Goal: Contribute content

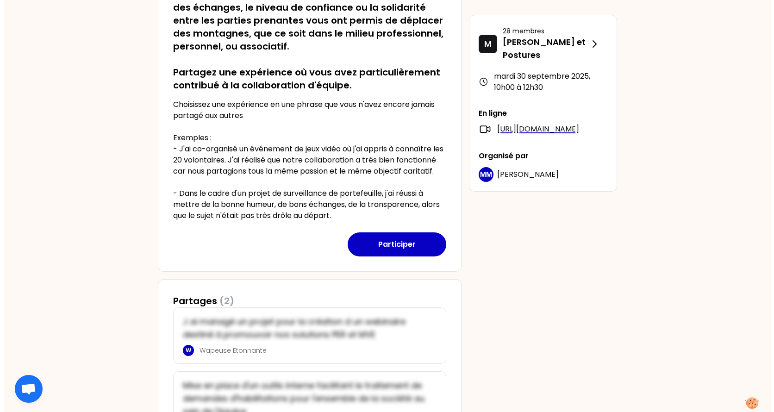
scroll to position [232, 0]
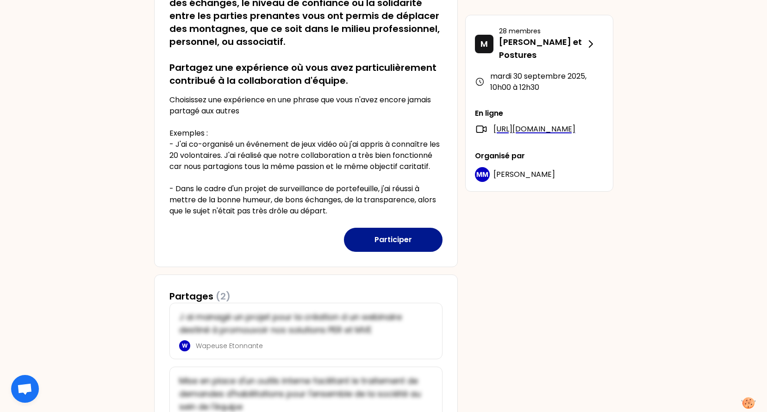
click at [401, 250] on button "Participer" at bounding box center [393, 240] width 99 height 24
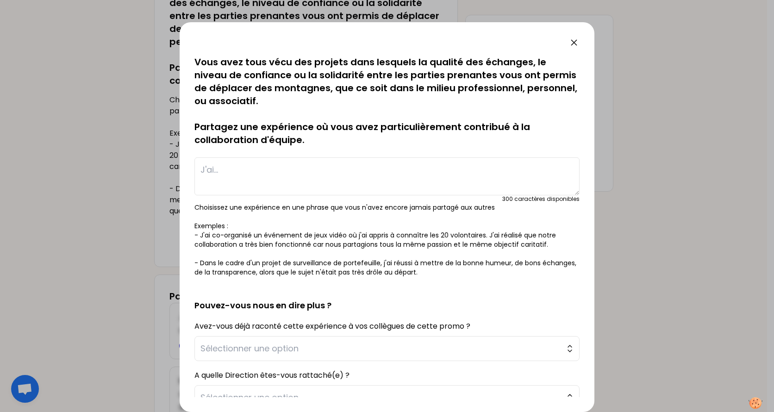
click at [236, 168] on textarea at bounding box center [386, 176] width 385 height 38
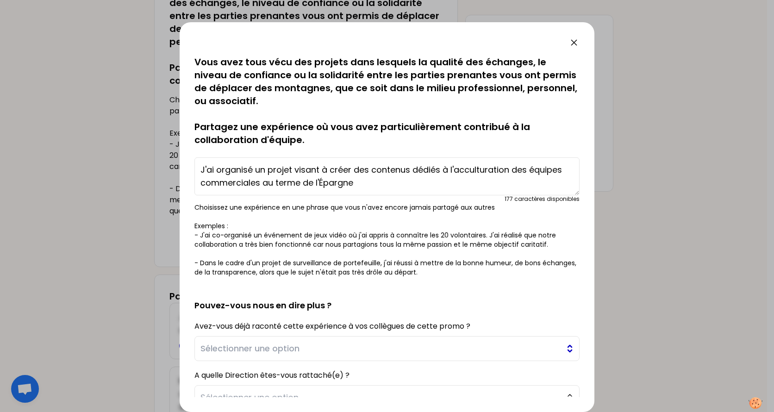
type textarea "J'ai organisé un projet visant à créer des contenus dédiés à l'acculturation de…"
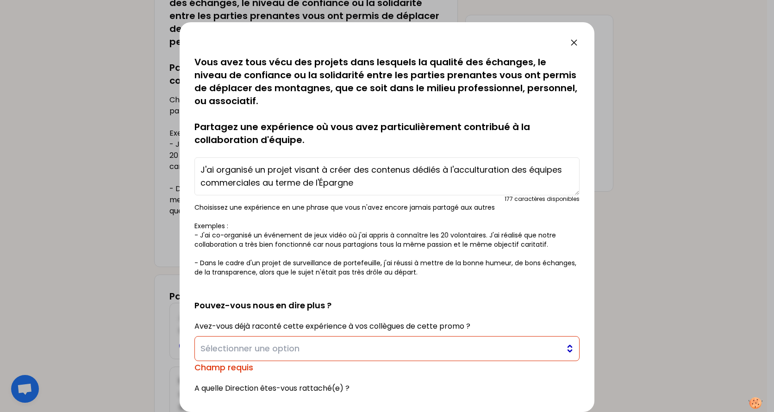
click at [478, 351] on span "Sélectionner une option" at bounding box center [380, 348] width 360 height 13
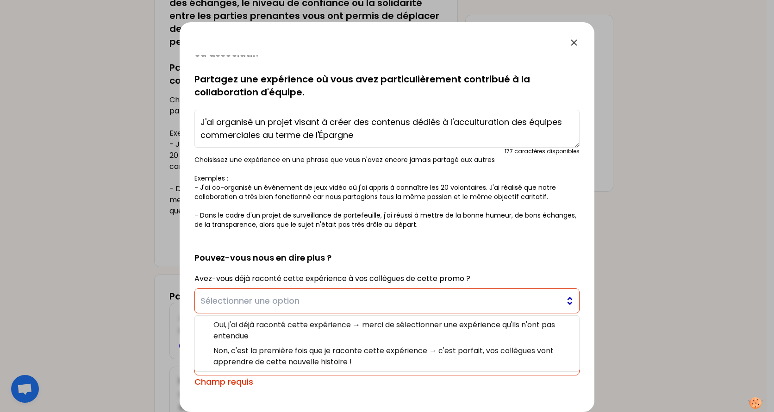
scroll to position [93, 0]
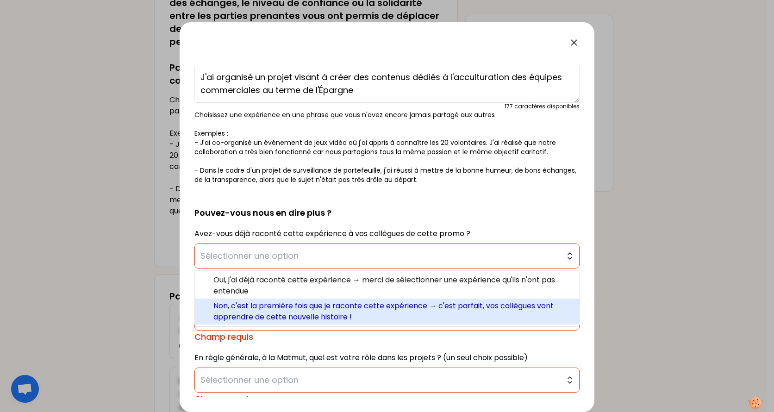
click at [315, 312] on span "Non, c'est la première fois que je raconte cette expérience → c'est parfait, vo…" at bounding box center [392, 311] width 358 height 22
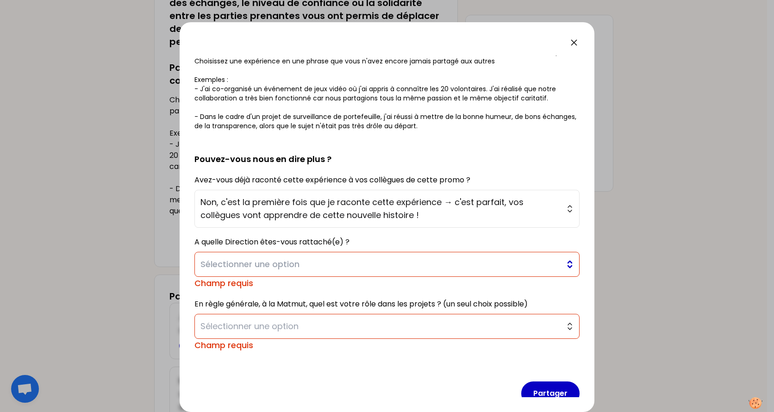
scroll to position [162, 0]
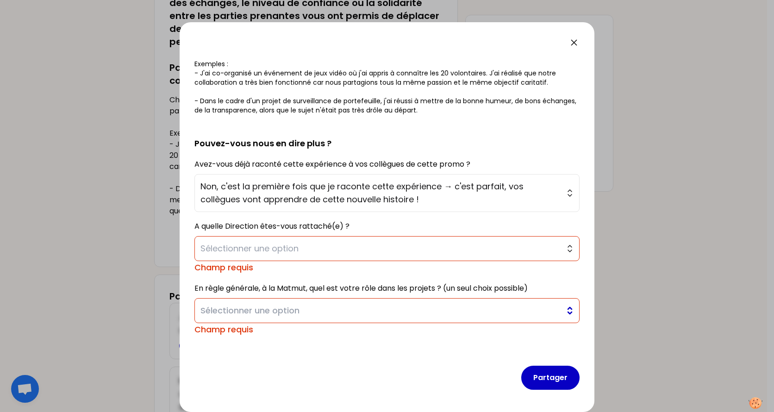
click at [296, 314] on span "Sélectionner une option" at bounding box center [380, 310] width 360 height 13
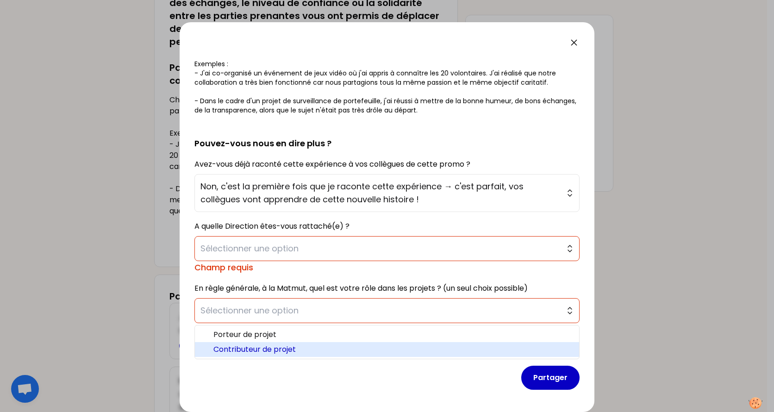
click at [294, 351] on span "Contributeur de projet" at bounding box center [392, 349] width 358 height 11
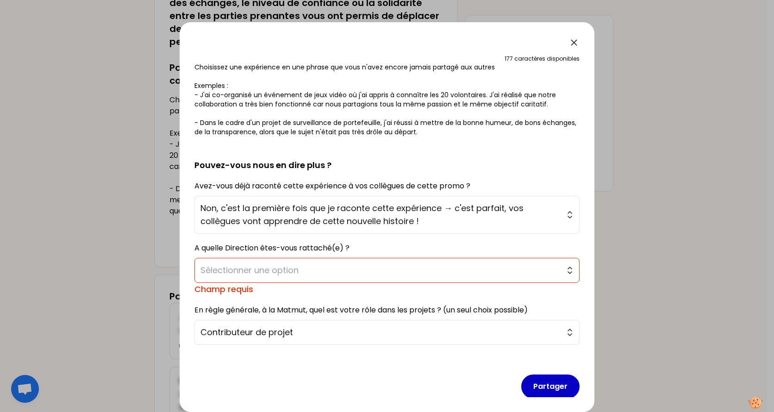
scroll to position [149, 0]
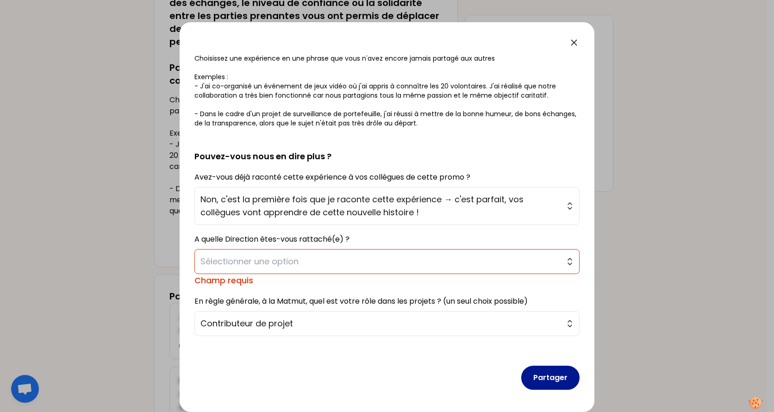
click at [538, 384] on button "Partager" at bounding box center [550, 378] width 58 height 24
click at [542, 383] on button "Partager" at bounding box center [550, 378] width 58 height 24
click at [409, 263] on span "Sélectionner une option" at bounding box center [380, 261] width 360 height 13
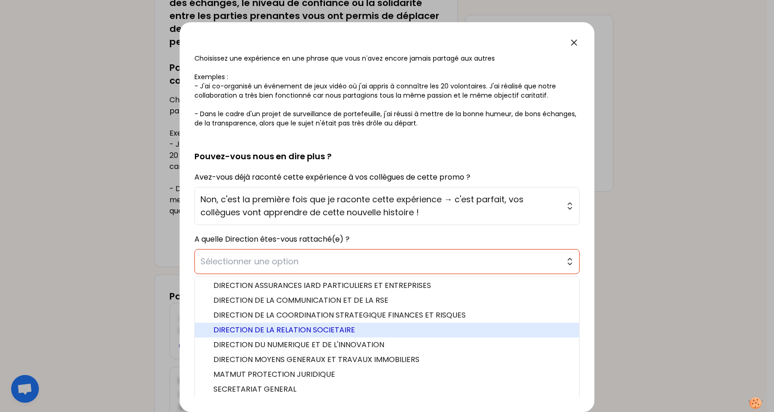
click at [351, 328] on span "DIRECTION DE LA RELATION SOCIETAIRE" at bounding box center [392, 330] width 358 height 11
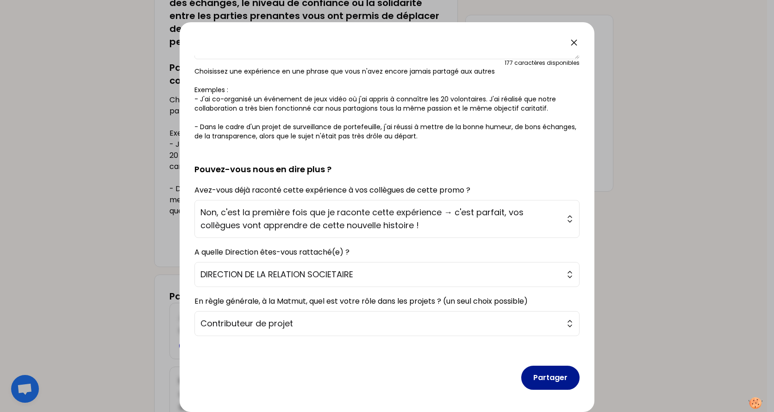
click at [555, 383] on button "Partager" at bounding box center [550, 378] width 58 height 24
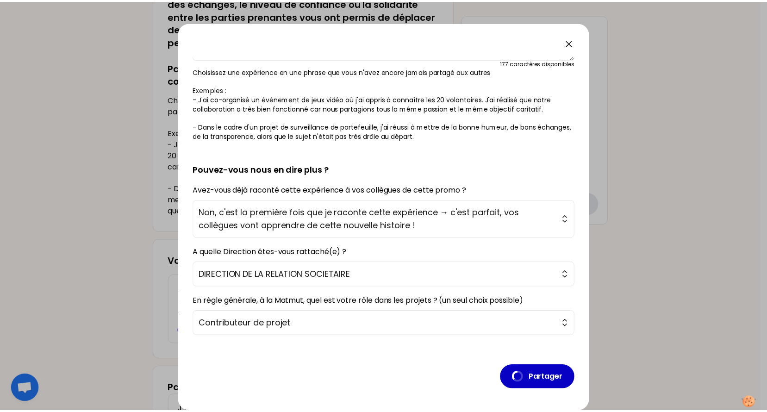
scroll to position [0, 0]
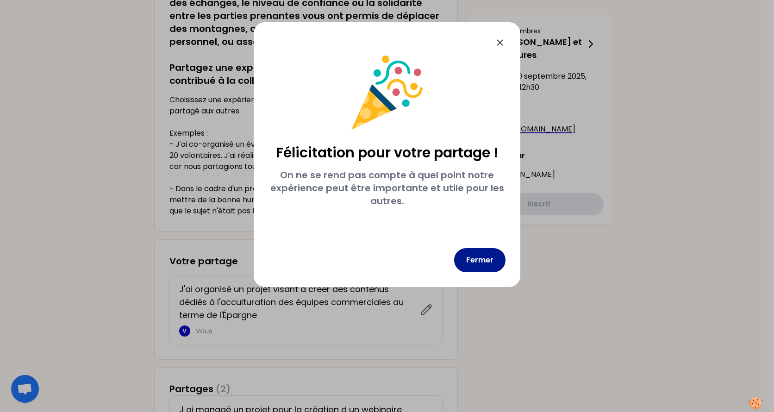
click at [477, 265] on button "Fermer" at bounding box center [479, 260] width 51 height 24
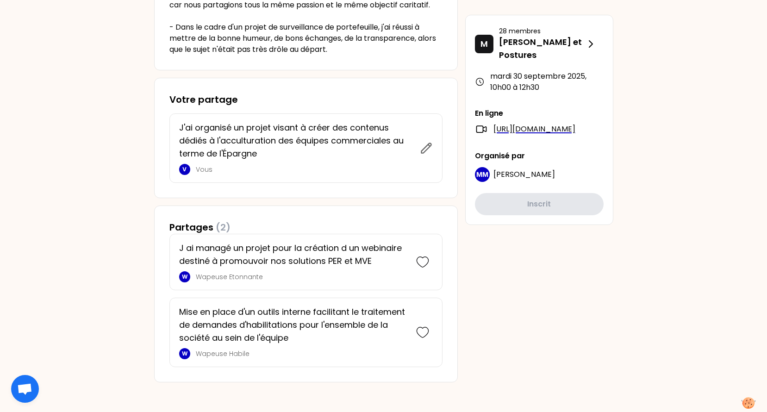
scroll to position [80, 0]
